Goal: Information Seeking & Learning: Learn about a topic

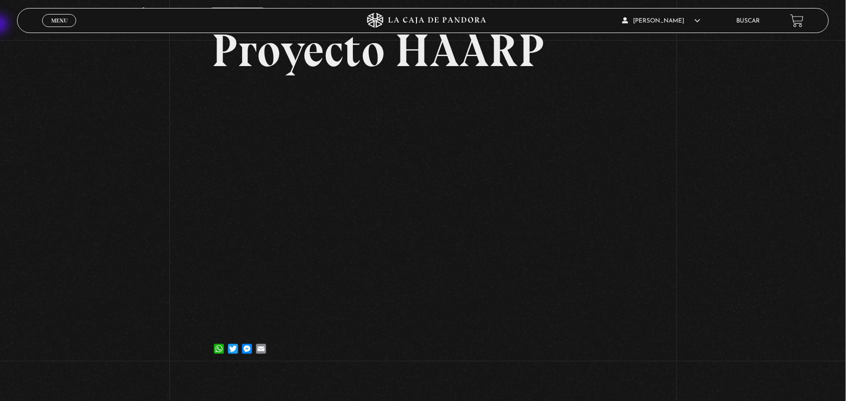
scroll to position [73, 0]
click at [59, 28] on div "Menu Cerrar" at bounding box center [168, 21] width 253 height 24
click at [622, 331] on article "[DATE] Proyecto HAARP WhatsApp Twitter Messenger Email" at bounding box center [423, 185] width 422 height 355
click at [47, 17] on link "Menu Cerrar" at bounding box center [59, 20] width 34 height 13
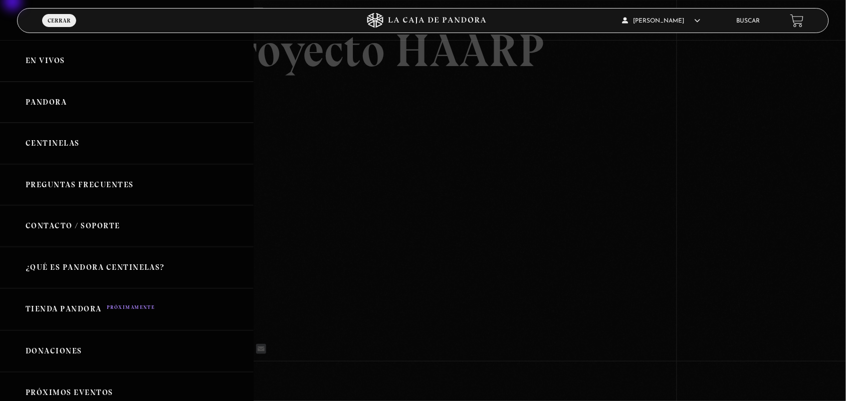
click at [7, 1] on div "[PERSON_NAME] En vivos Pandora Centinelas Preguntas Frecuentes Contacto / Sopor…" at bounding box center [126, 200] width 253 height 401
click at [738, 32] on div "[PERSON_NAME] En vivos Pandora Centinelas Mi cuenta [PERSON_NAME] [GEOGRAPHIC_D…" at bounding box center [676, 21] width 253 height 24
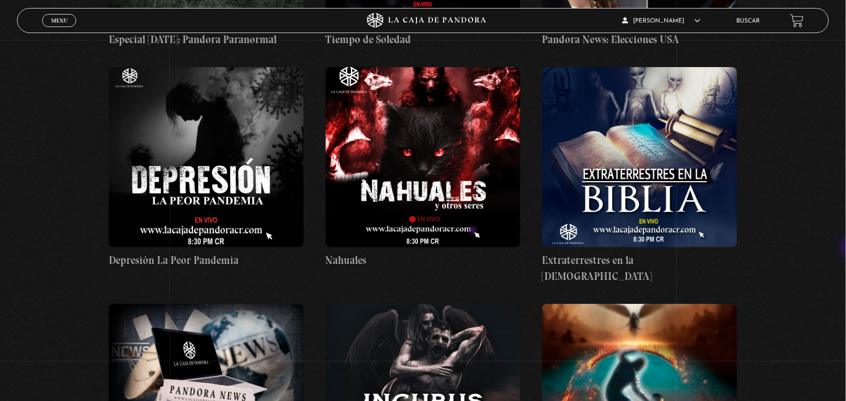
scroll to position [4789, 0]
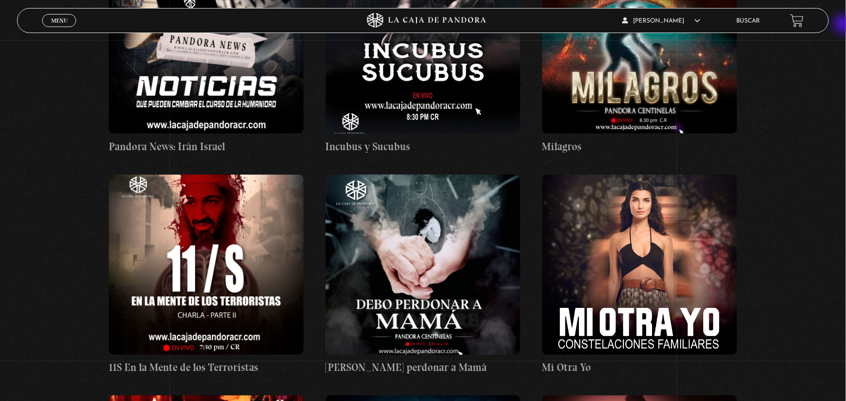
drag, startPoint x: 855, startPoint y: 41, endPoint x: 844, endPoint y: 25, distance: 18.8
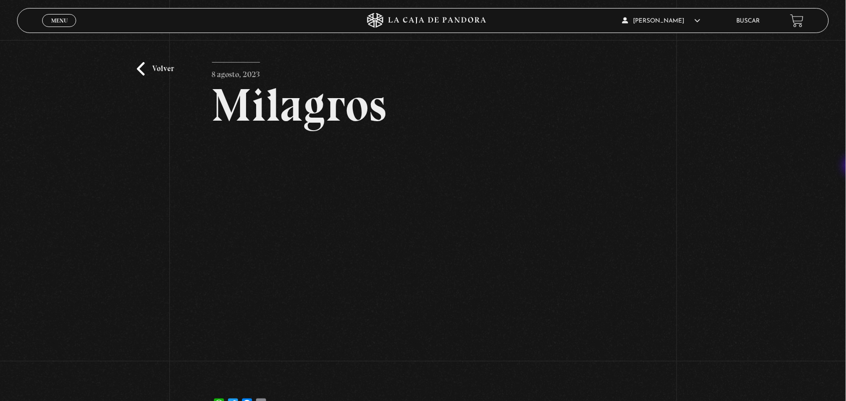
scroll to position [21, 0]
